Goal: Find contact information: Find contact information

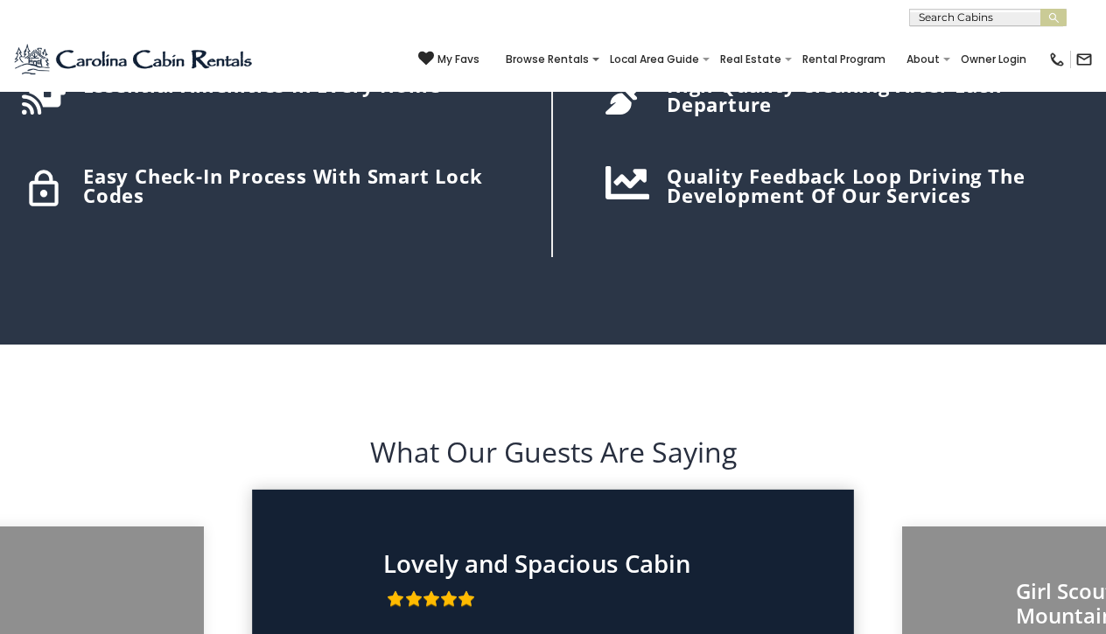
scroll to position [2391, 0]
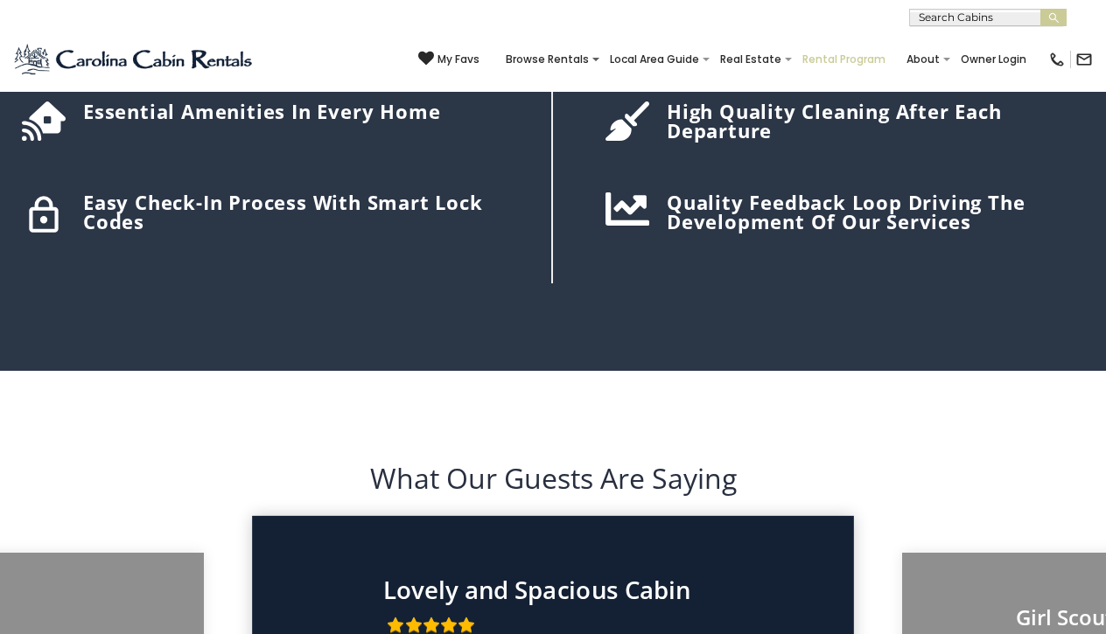
click at [834, 54] on link "Rental Program" at bounding box center [843, 59] width 101 height 24
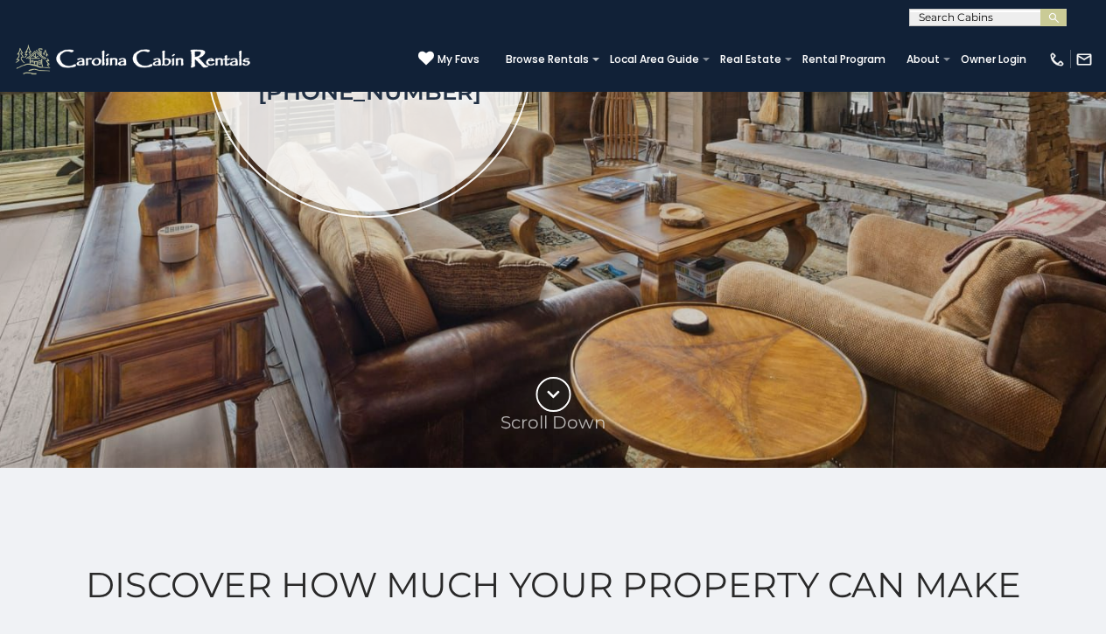
scroll to position [546, 0]
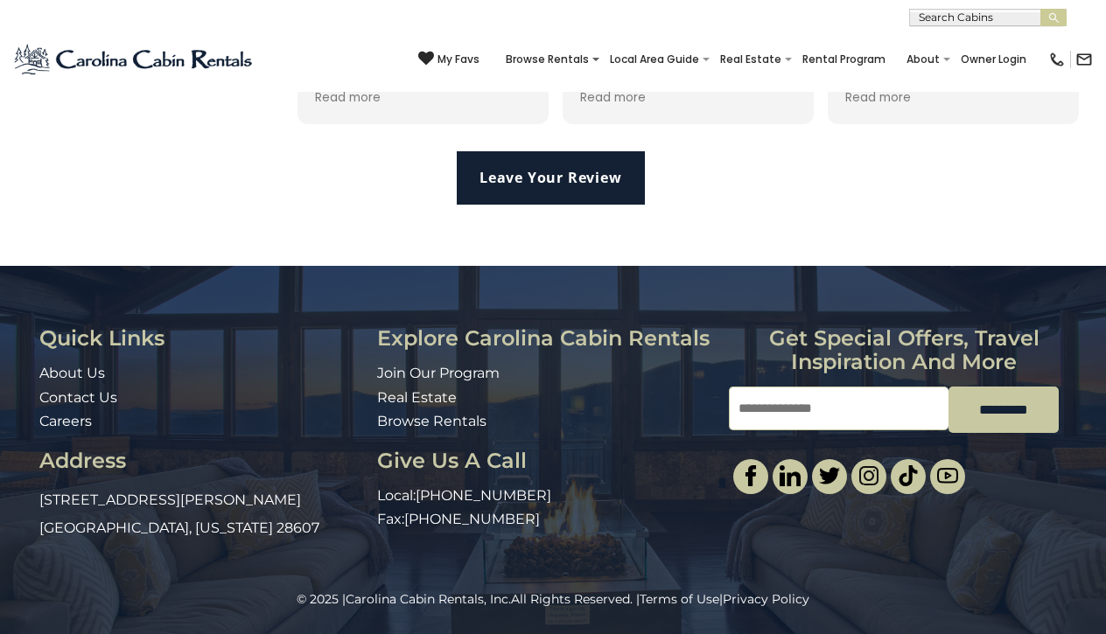
scroll to position [3796, 0]
click at [82, 380] on link "About Us" at bounding box center [72, 373] width 66 height 17
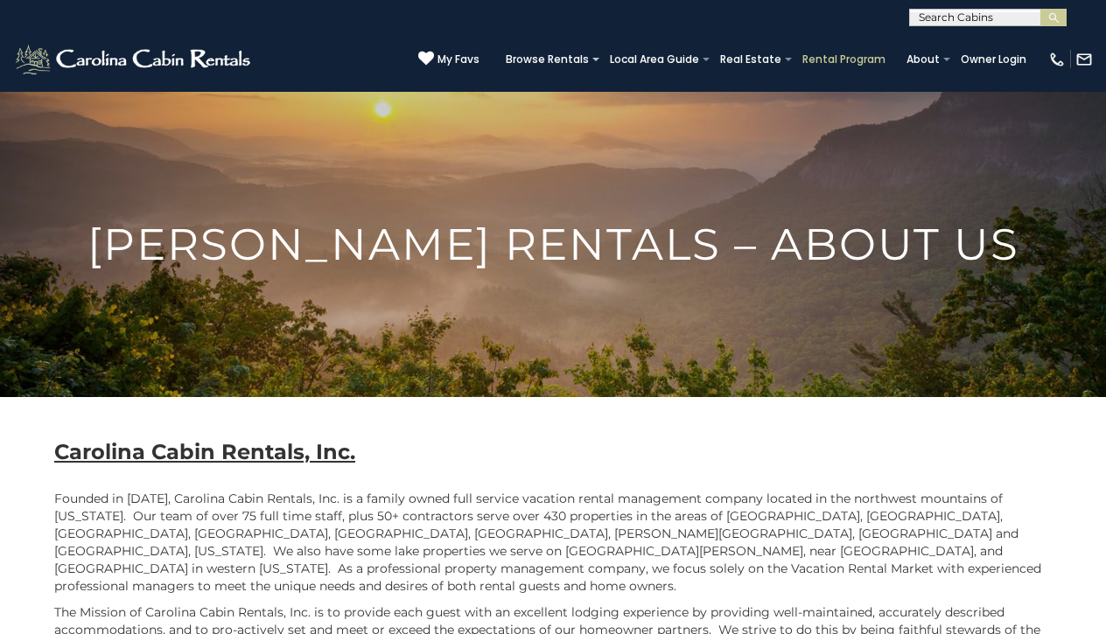
click at [818, 62] on link "Rental Program" at bounding box center [843, 59] width 101 height 24
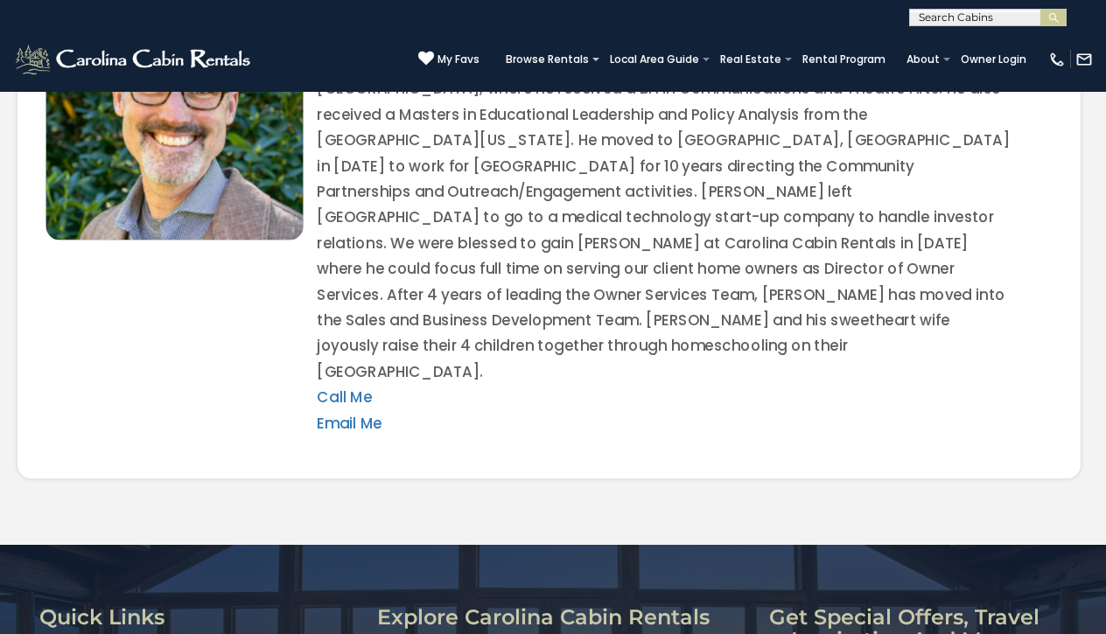
scroll to position [3422, 0]
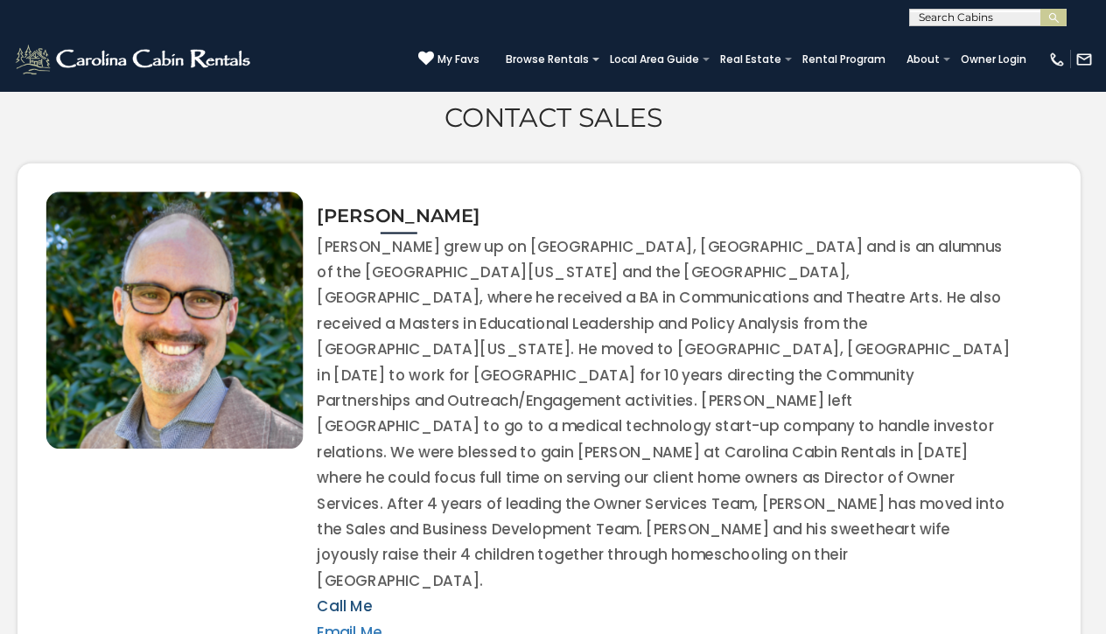
click at [358, 596] on link "Call Me" at bounding box center [344, 606] width 55 height 21
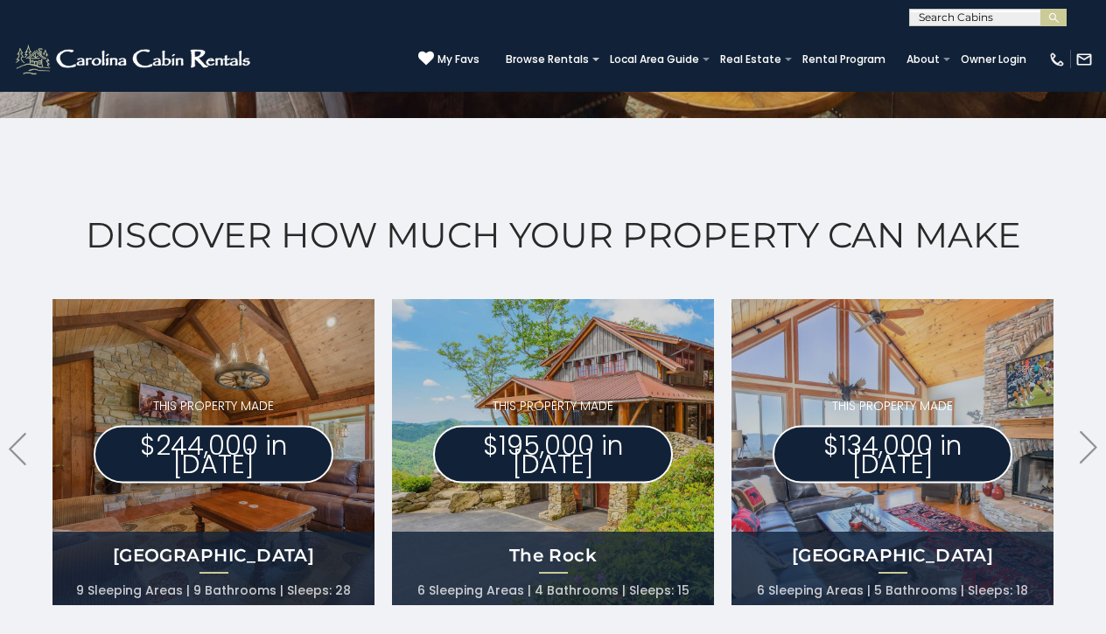
scroll to position [795, 0]
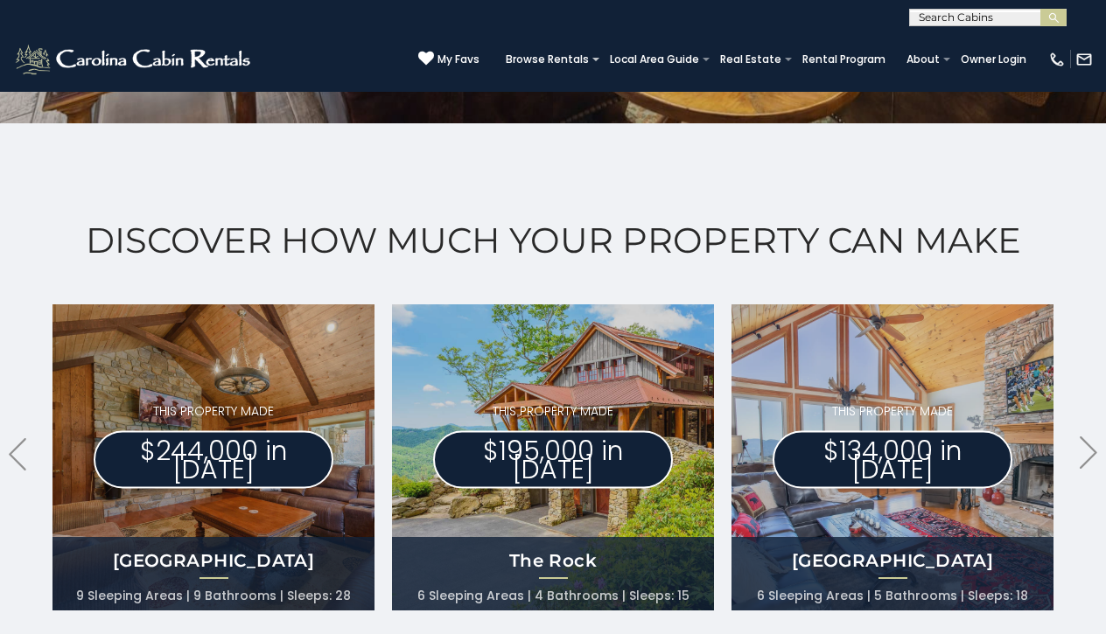
click at [939, 19] on input "text" at bounding box center [986, 20] width 153 height 17
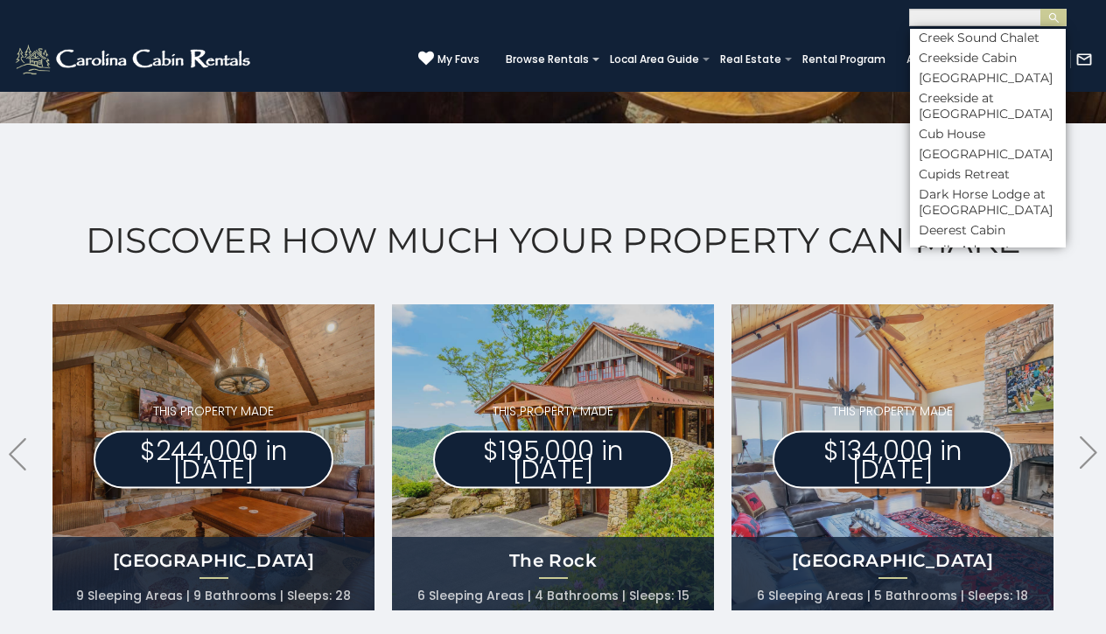
scroll to position [3, 0]
